Goal: Task Accomplishment & Management: Manage account settings

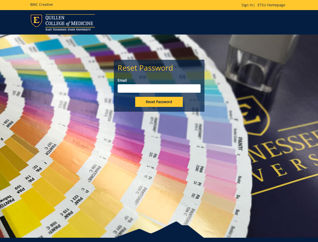
click at [159, 121] on div "Reset Password Email Reset Password" at bounding box center [159, 136] width 318 height 203
